Goal: Task Accomplishment & Management: Manage account settings

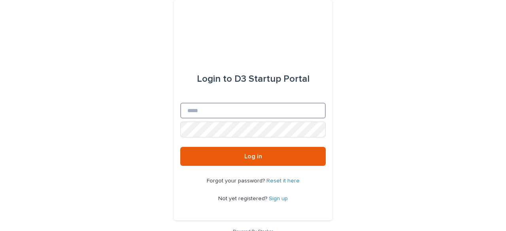
click at [219, 112] on input "Email" at bounding box center [253, 111] width 146 height 16
type input "**********"
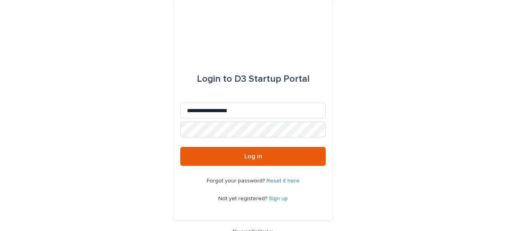
click at [271, 181] on link "Reset it here" at bounding box center [283, 181] width 33 height 6
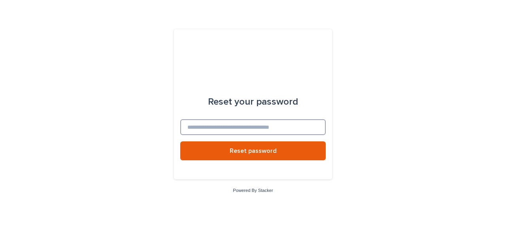
click at [259, 128] on input at bounding box center [253, 127] width 146 height 16
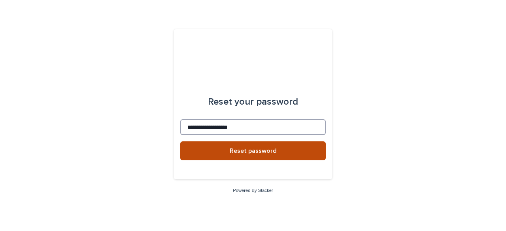
type input "**********"
click at [262, 149] on span "Reset password" at bounding box center [253, 151] width 47 height 6
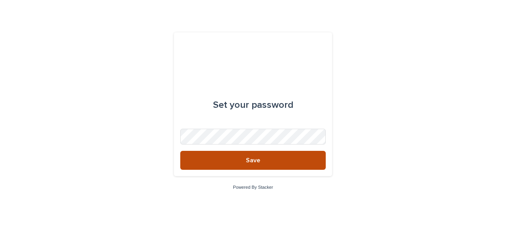
click at [270, 158] on button "Save" at bounding box center [253, 160] width 146 height 19
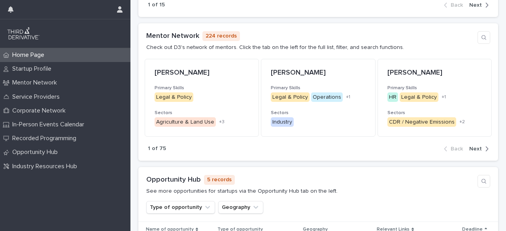
scroll to position [514, 0]
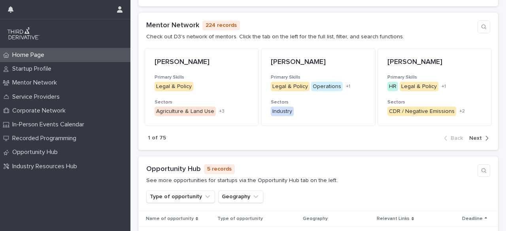
click at [485, 135] on icon "button" at bounding box center [487, 138] width 4 height 7
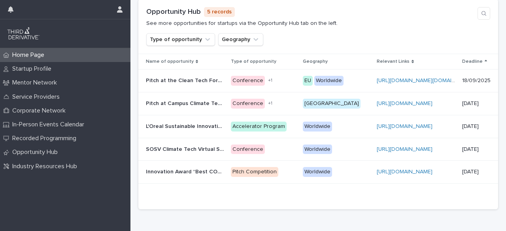
scroll to position [672, 0]
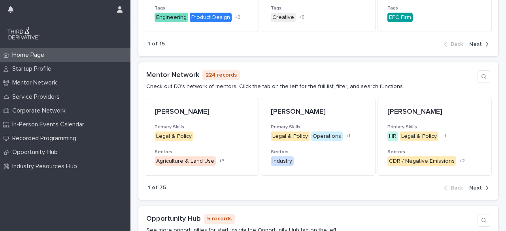
scroll to position [475, 0]
